Goal: Information Seeking & Learning: Learn about a topic

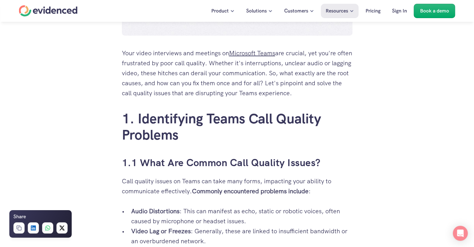
scroll to position [312, 0]
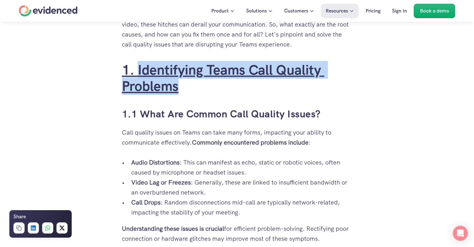
drag, startPoint x: 195, startPoint y: 87, endPoint x: 138, endPoint y: 70, distance: 59.5
click at [138, 70] on h2 "1. Identifying Teams Call Quality Problems" at bounding box center [237, 78] width 231 height 33
copy link "Identifying Teams Call Quality Problems"
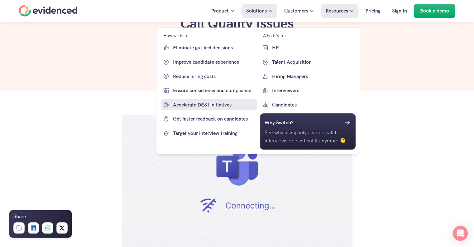
scroll to position [0, 0]
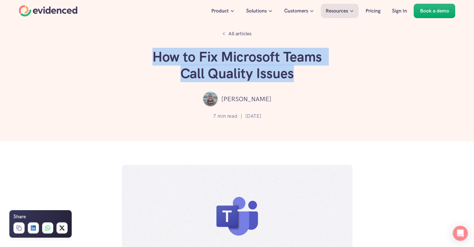
drag, startPoint x: 158, startPoint y: 57, endPoint x: 296, endPoint y: 74, distance: 139.2
click at [296, 74] on h1 "How to Fix Microsoft Teams Call Quality Issues" at bounding box center [237, 65] width 187 height 33
copy h1 "How to Fix Microsoft Teams Call Quality Issues"
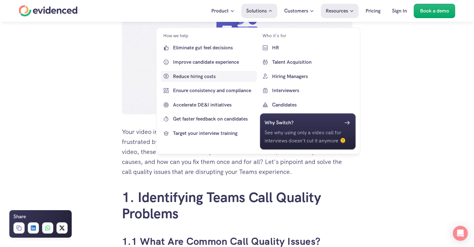
scroll to position [187, 0]
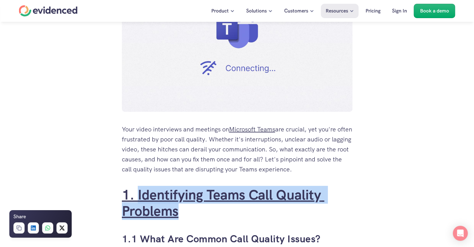
drag, startPoint x: 188, startPoint y: 209, endPoint x: 137, endPoint y: 200, distance: 51.3
click at [137, 200] on h2 "1. Identifying Teams Call Quality Problems" at bounding box center [237, 202] width 231 height 33
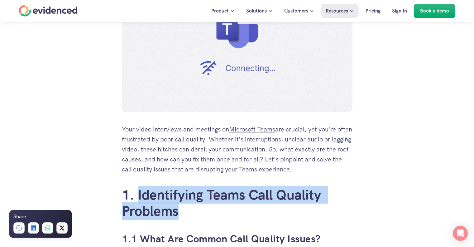
copy link "Identifying Teams Call Quality Problems"
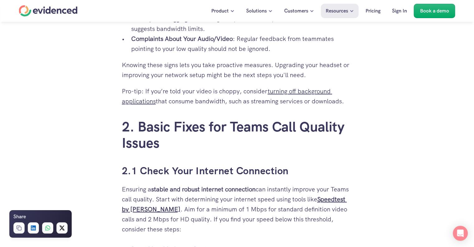
scroll to position [873, 0]
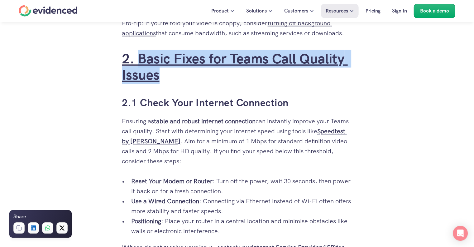
drag, startPoint x: 165, startPoint y: 79, endPoint x: 139, endPoint y: 64, distance: 29.8
click at [139, 64] on h2 "2. Basic Fixes for Teams Call Quality Issues" at bounding box center [237, 66] width 231 height 33
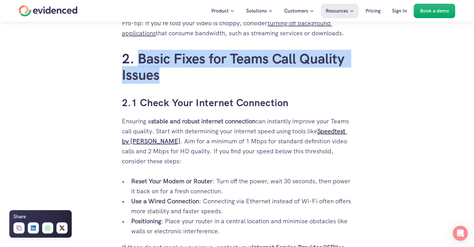
copy link "Basic Fixes for Teams Call Quality Issues"
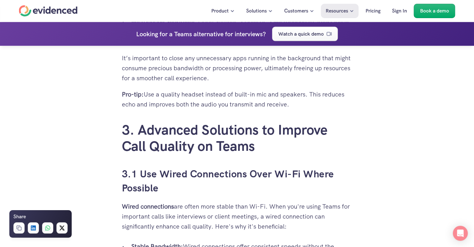
scroll to position [1434, 0]
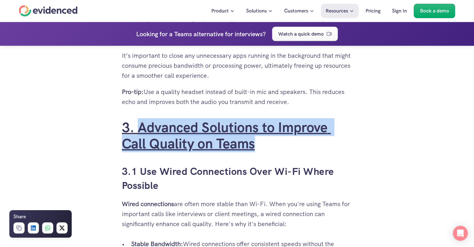
drag, startPoint x: 274, startPoint y: 148, endPoint x: 138, endPoint y: 130, distance: 137.2
click at [138, 130] on h2 "3. Advanced Solutions to Improve Call Quality on Teams" at bounding box center [237, 135] width 231 height 33
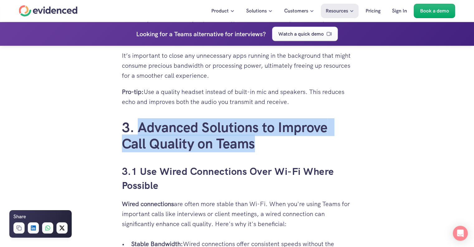
copy link "Advanced Solutions to Improve Call Quality on Teams"
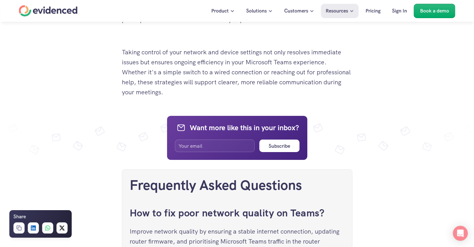
scroll to position [2213, 0]
